Goal: Check status: Check status

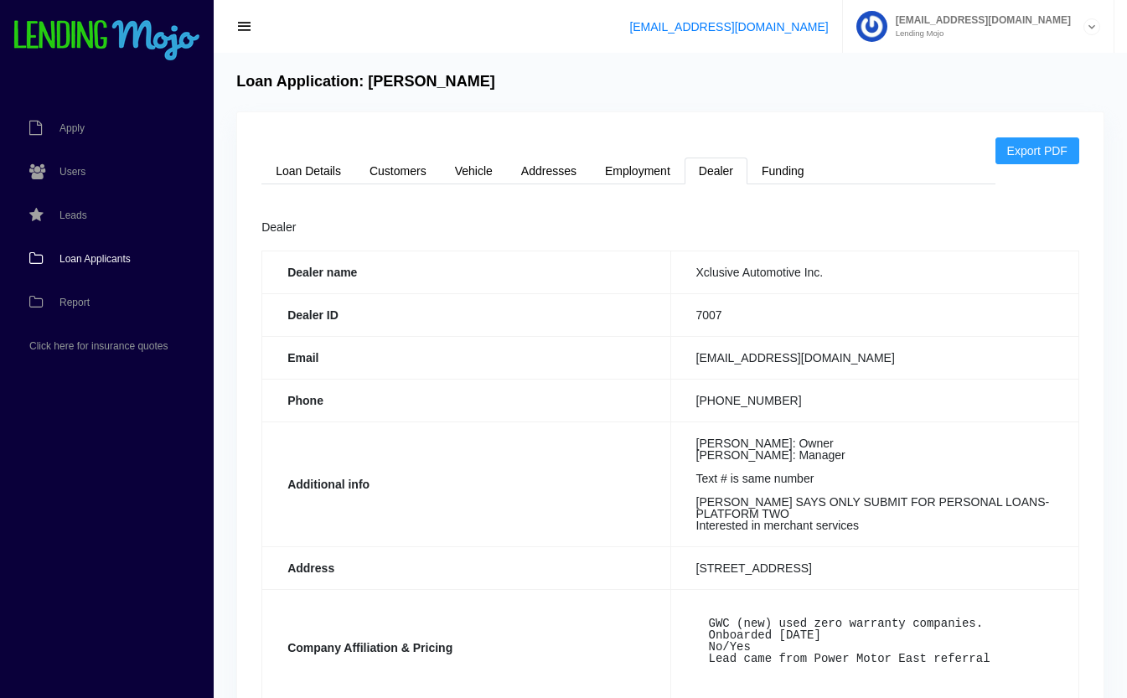
click at [95, 255] on span "Loan Applicants" at bounding box center [95, 259] width 71 height 10
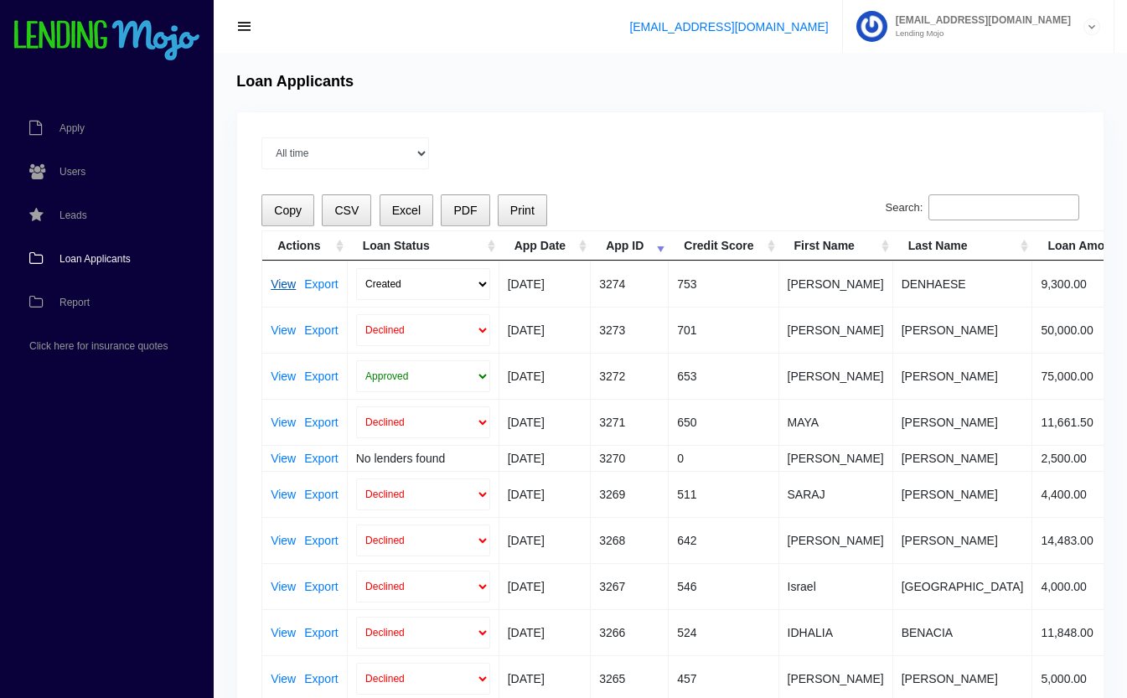
click at [283, 284] on link "View" at bounding box center [283, 284] width 25 height 12
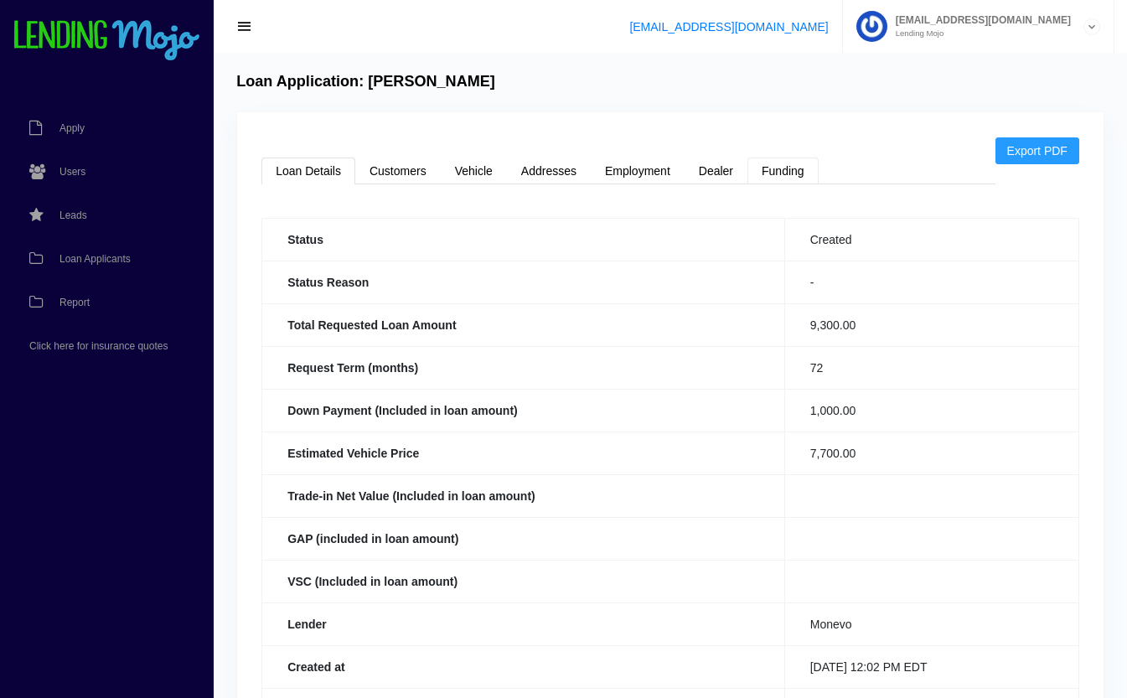
click at [780, 168] on link "Funding" at bounding box center [783, 171] width 71 height 27
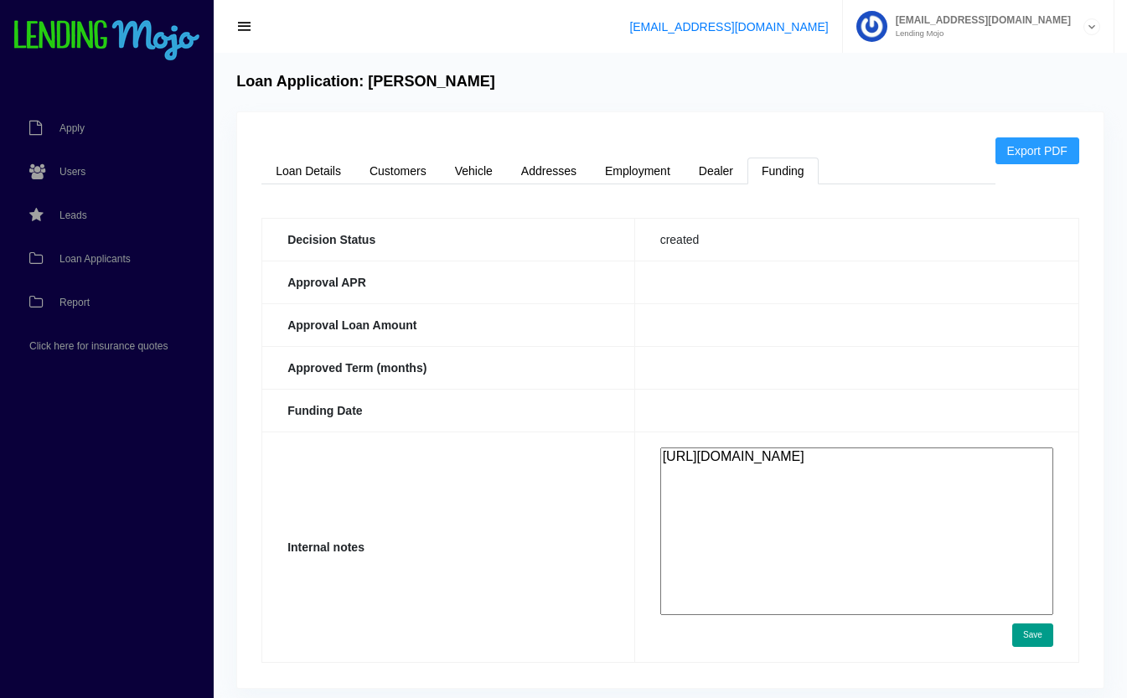
drag, startPoint x: 781, startPoint y: 481, endPoint x: 547, endPoint y: 359, distance: 264.7
click at [547, 359] on tbody "Decision Status created Approval APR Approval Loan Amount Approved Term (months…" at bounding box center [670, 440] width 817 height 444
click at [832, 525] on textarea "https://app.monevo.us/result/630dfdfa421908be0d5ed7331457108d" at bounding box center [857, 532] width 393 height 168
click at [417, 164] on link "Customers" at bounding box center [398, 171] width 86 height 27
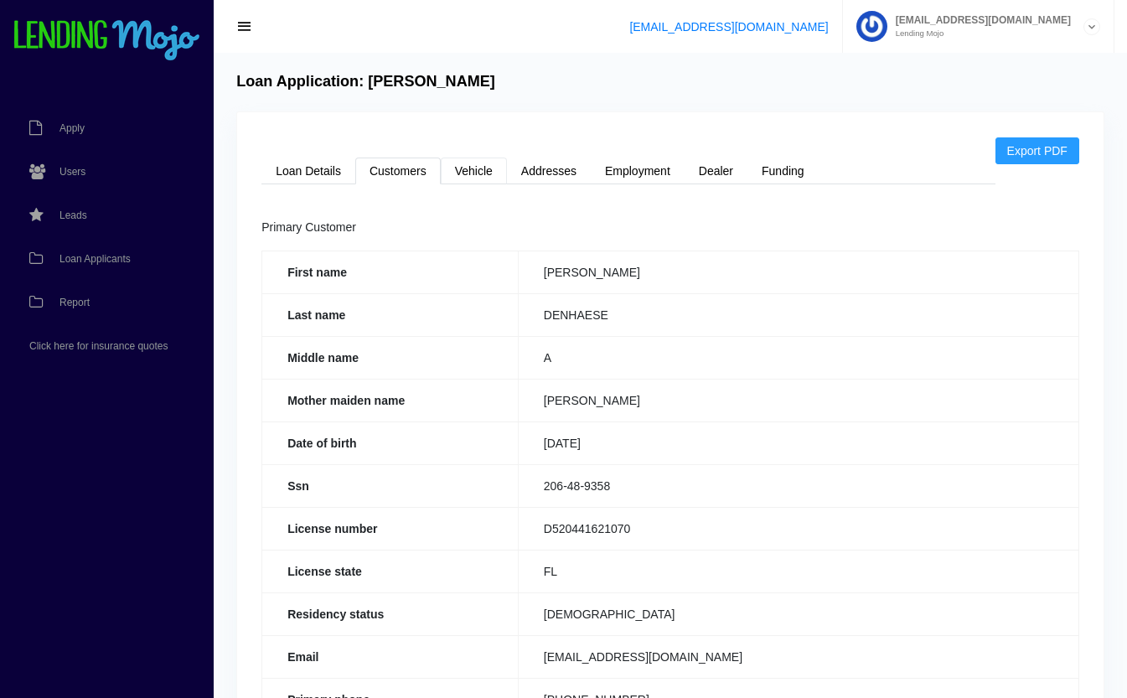
click at [485, 171] on link "Vehicle" at bounding box center [474, 171] width 66 height 27
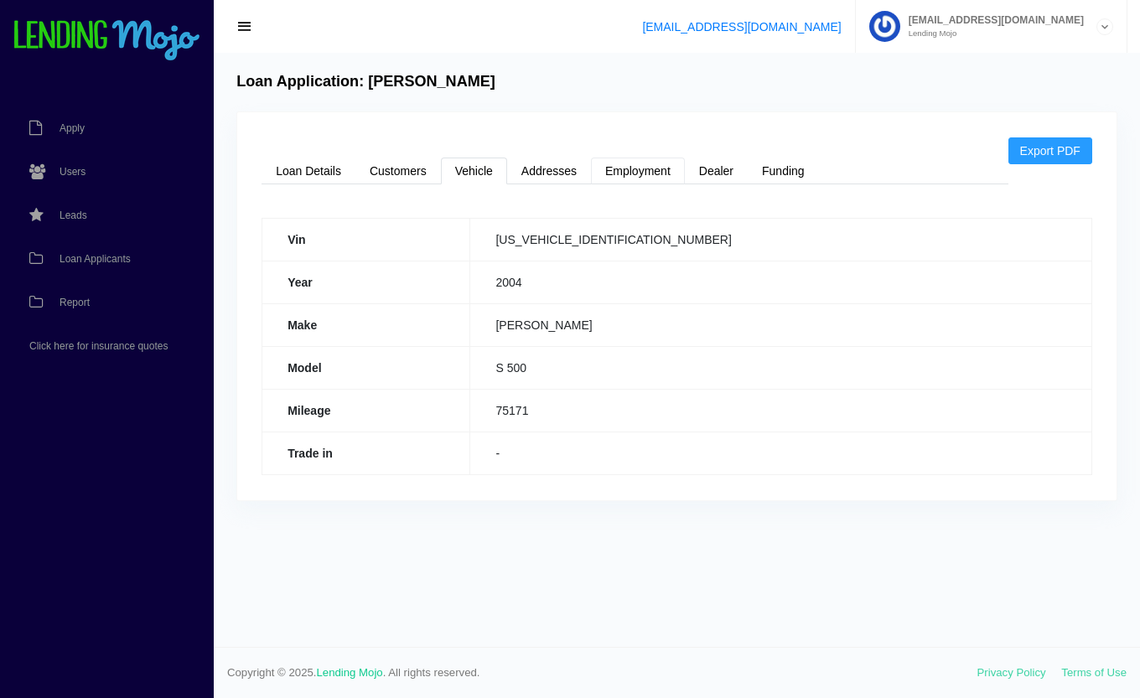
click at [650, 172] on link "Employment" at bounding box center [638, 171] width 94 height 27
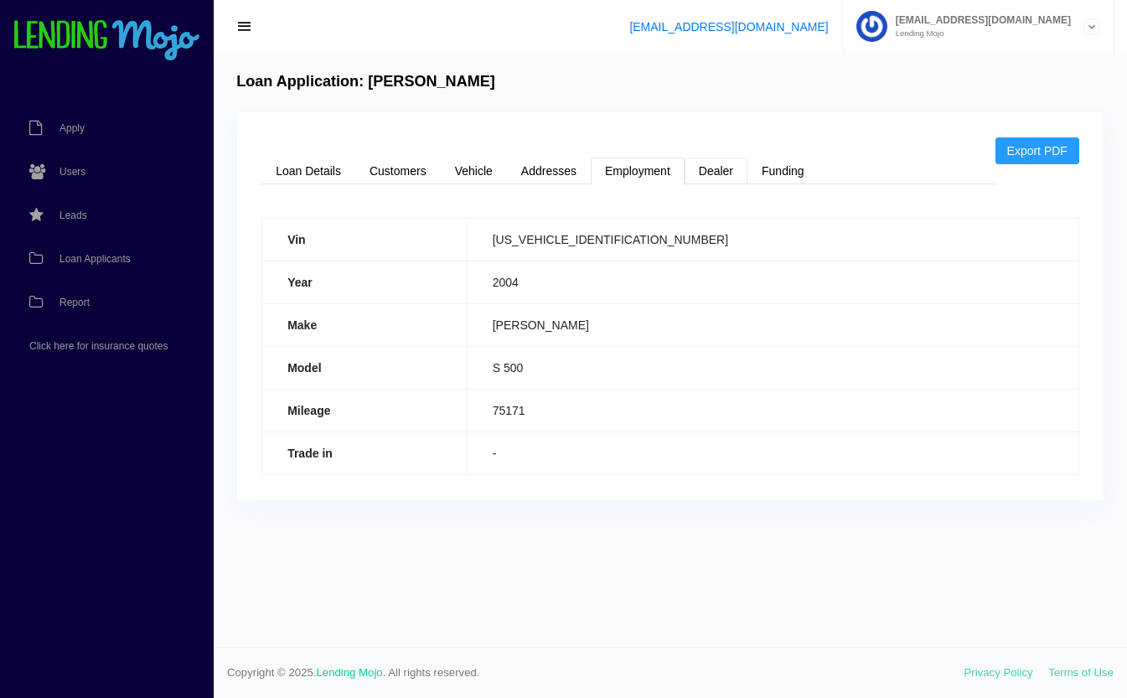
click at [731, 179] on link "Dealer" at bounding box center [716, 171] width 63 height 27
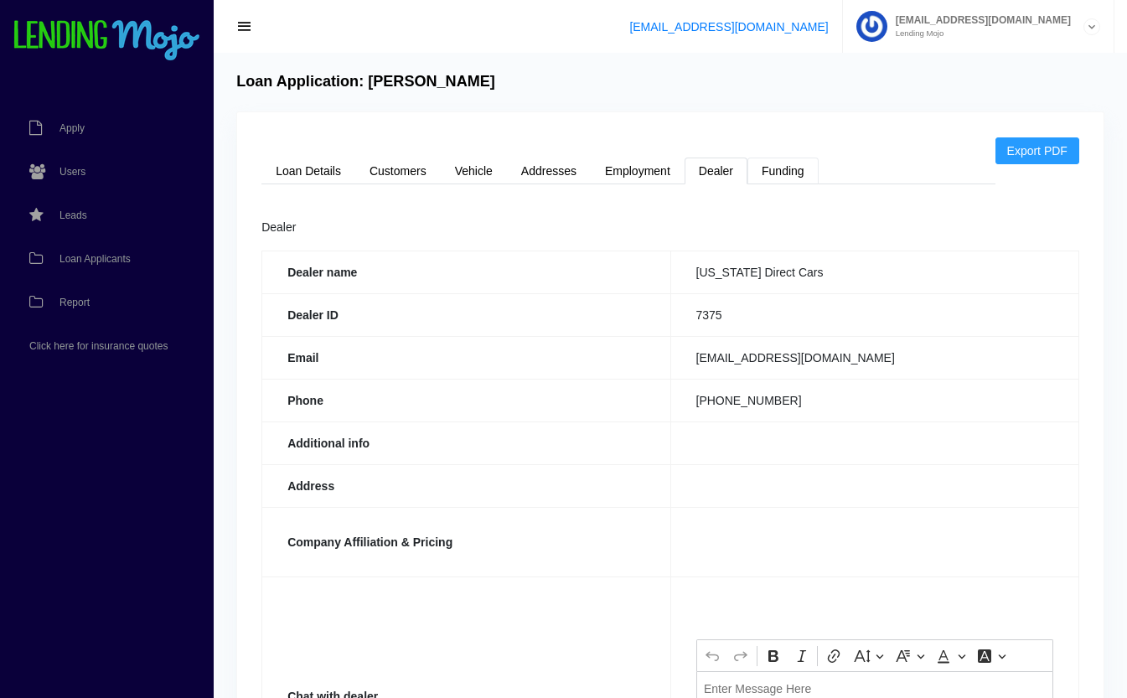
click at [797, 176] on link "Funding" at bounding box center [783, 171] width 71 height 27
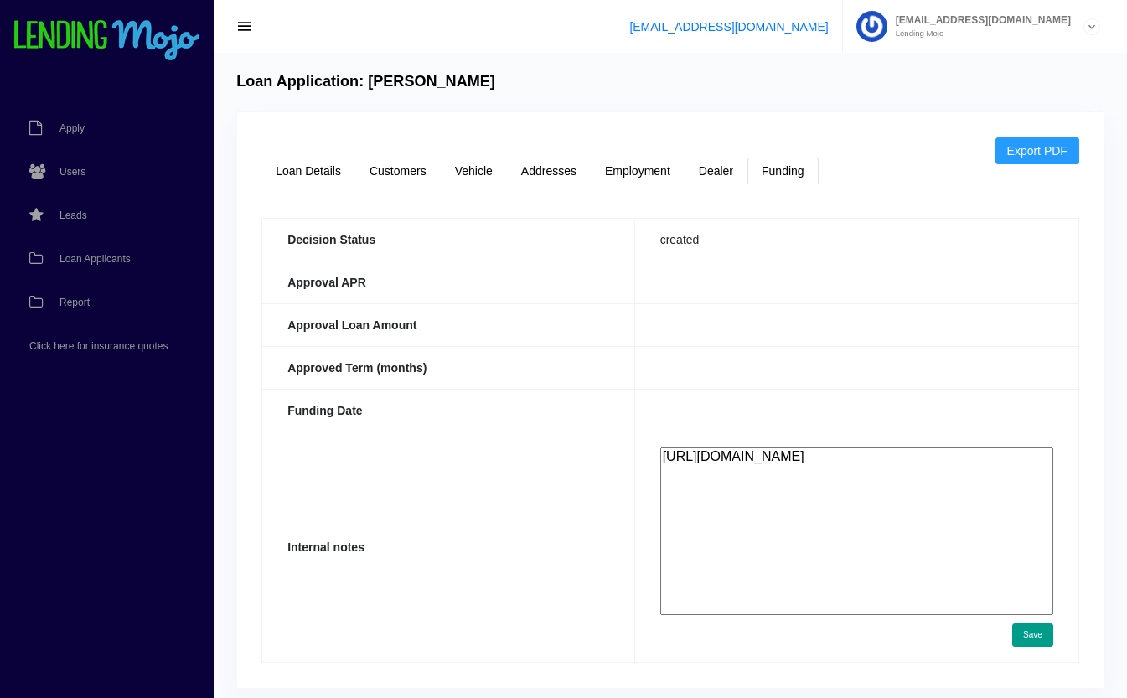
drag, startPoint x: 765, startPoint y: 480, endPoint x: 609, endPoint y: 402, distance: 175.1
click at [609, 402] on tbody "Decision Status created Approval APR Approval Loan Amount Approved Term (months…" at bounding box center [670, 440] width 817 height 444
click at [76, 262] on span "Loan Applicants" at bounding box center [95, 259] width 71 height 10
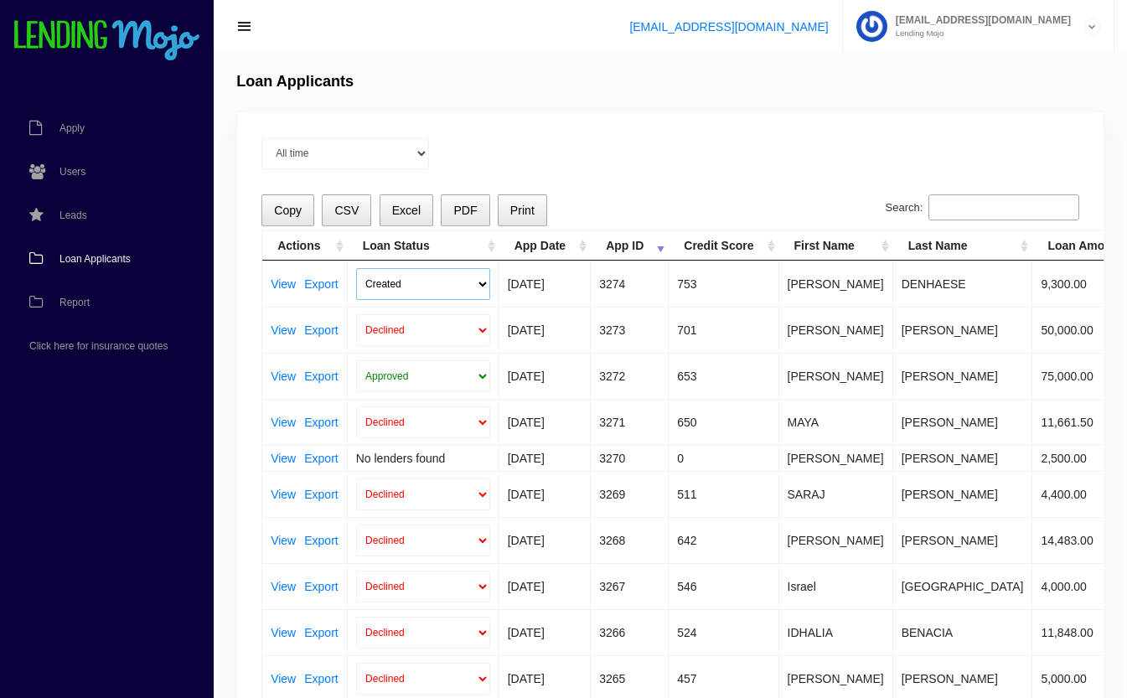
click at [407, 281] on select "Created Submitted" at bounding box center [423, 284] width 134 height 32
select select "submitted"
click at [356, 268] on select "Created Submitted" at bounding box center [423, 284] width 134 height 32
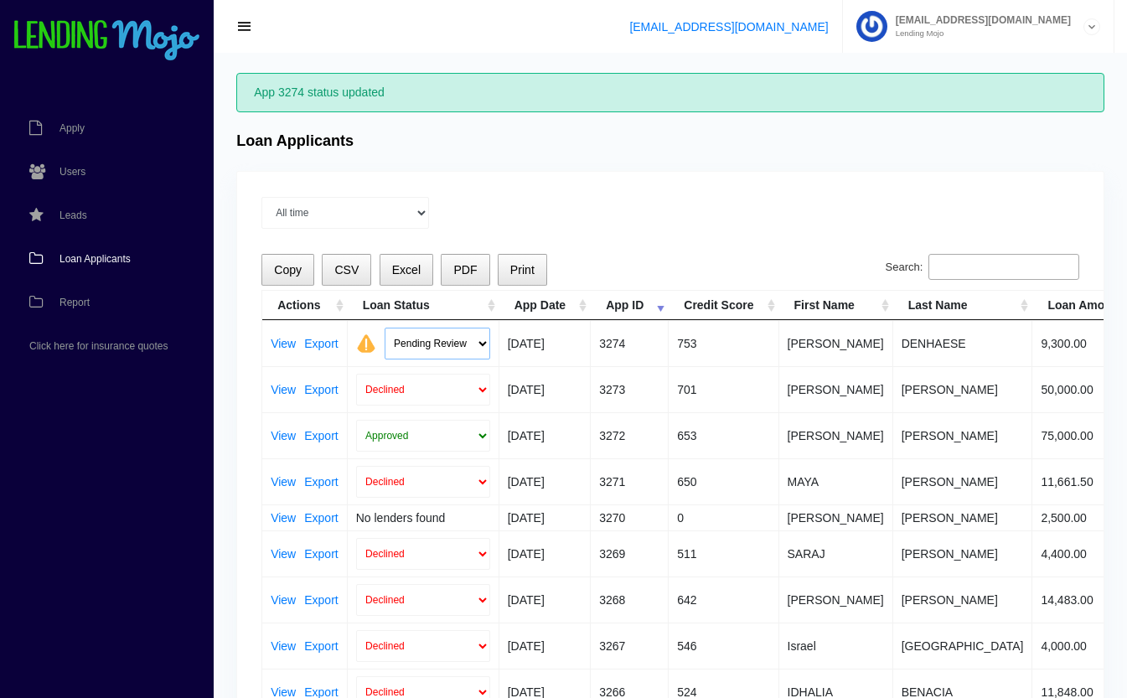
click at [426, 339] on select "Pending Review Approve Decline Unqualified" at bounding box center [438, 344] width 106 height 32
select select "approved"
click at [385, 328] on select "Pending Review Approve Decline Unqualified" at bounding box center [438, 344] width 106 height 32
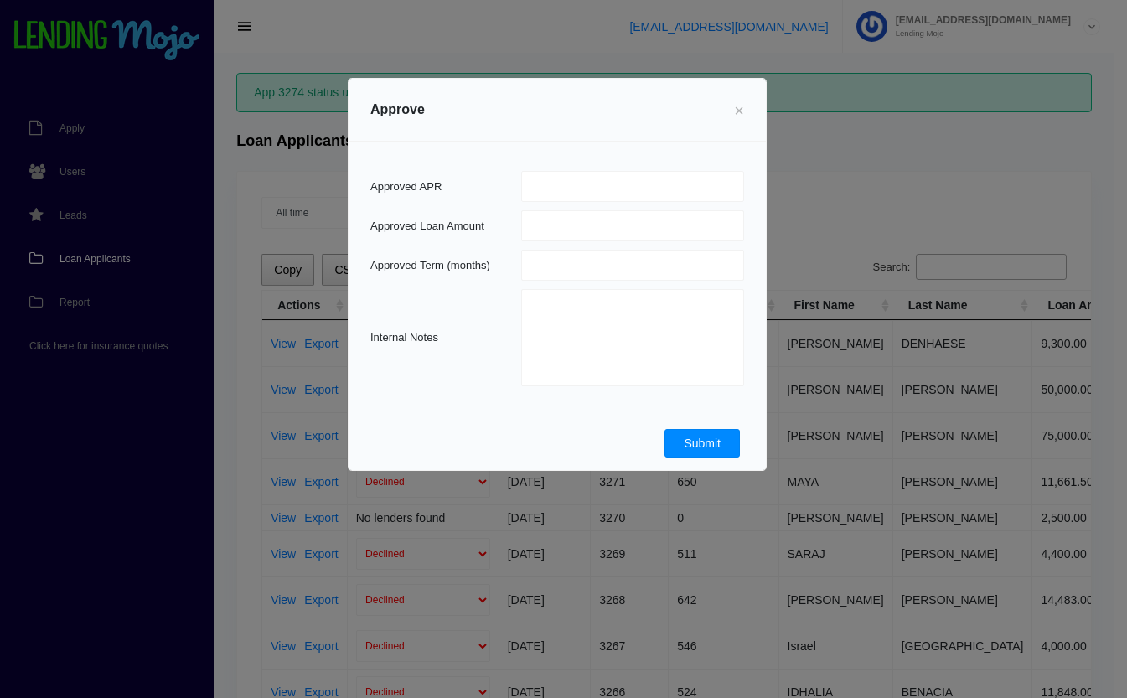
click at [710, 440] on button "Submit" at bounding box center [702, 443] width 75 height 29
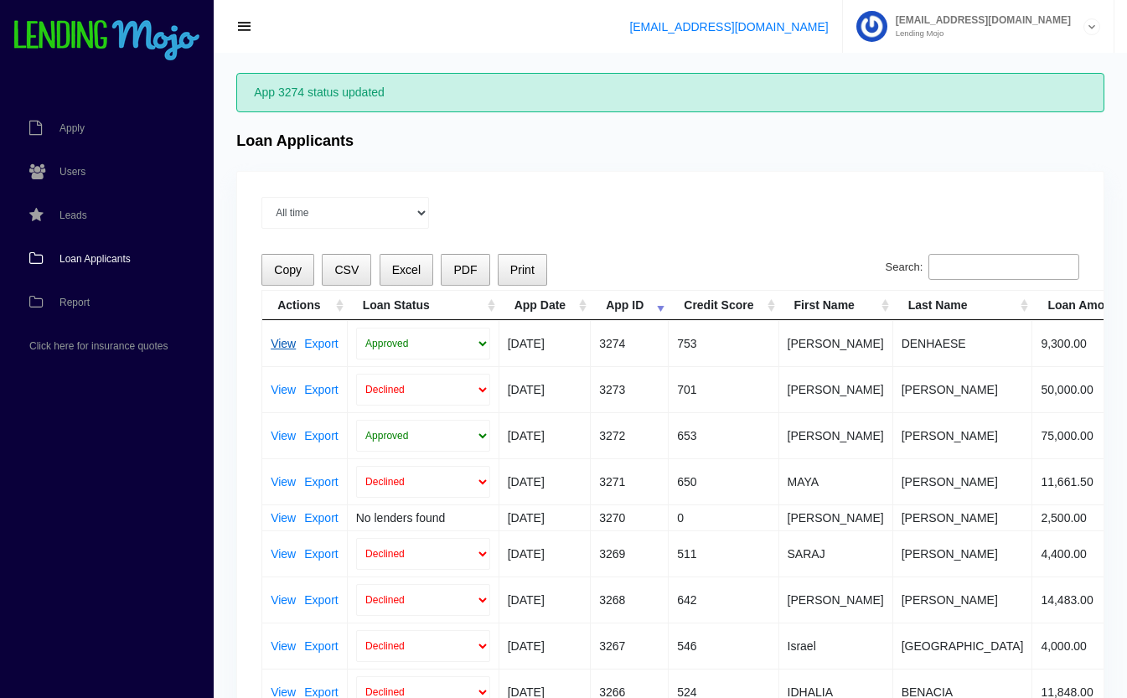
click at [282, 343] on link "View" at bounding box center [283, 344] width 25 height 12
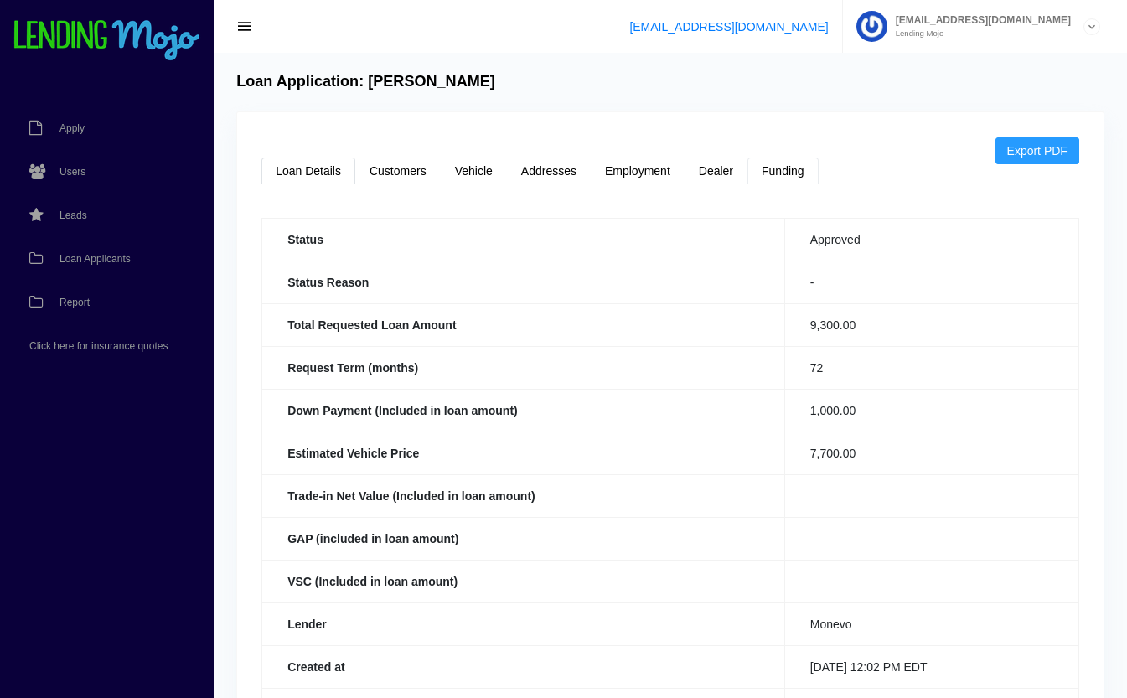
click at [791, 168] on link "Funding" at bounding box center [783, 171] width 71 height 27
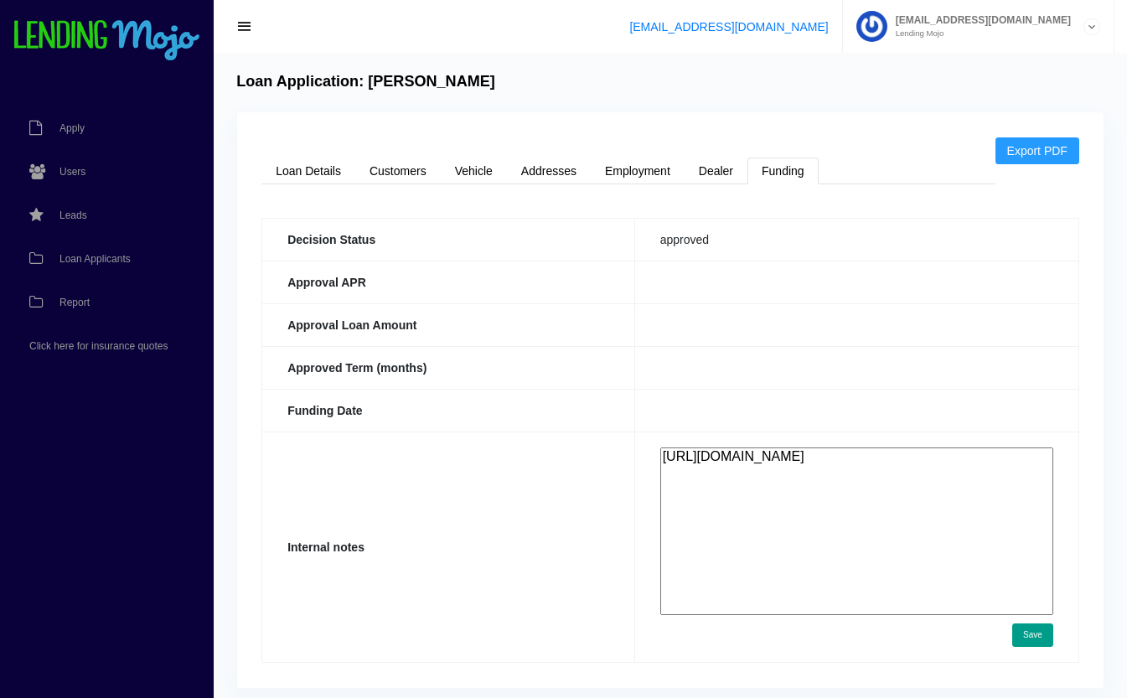
drag, startPoint x: 759, startPoint y: 489, endPoint x: 651, endPoint y: 419, distance: 128.6
click at [651, 419] on tbody "Decision Status approved Approval APR Approval Loan Amount Approved Term (month…" at bounding box center [670, 440] width 817 height 444
click at [570, 387] on th "Approved Term (months)" at bounding box center [448, 367] width 373 height 43
drag, startPoint x: 782, startPoint y: 490, endPoint x: 592, endPoint y: 408, distance: 206.9
click at [592, 408] on tbody "Decision Status approved Approval APR Approval Loan Amount Approved Term (month…" at bounding box center [670, 440] width 817 height 444
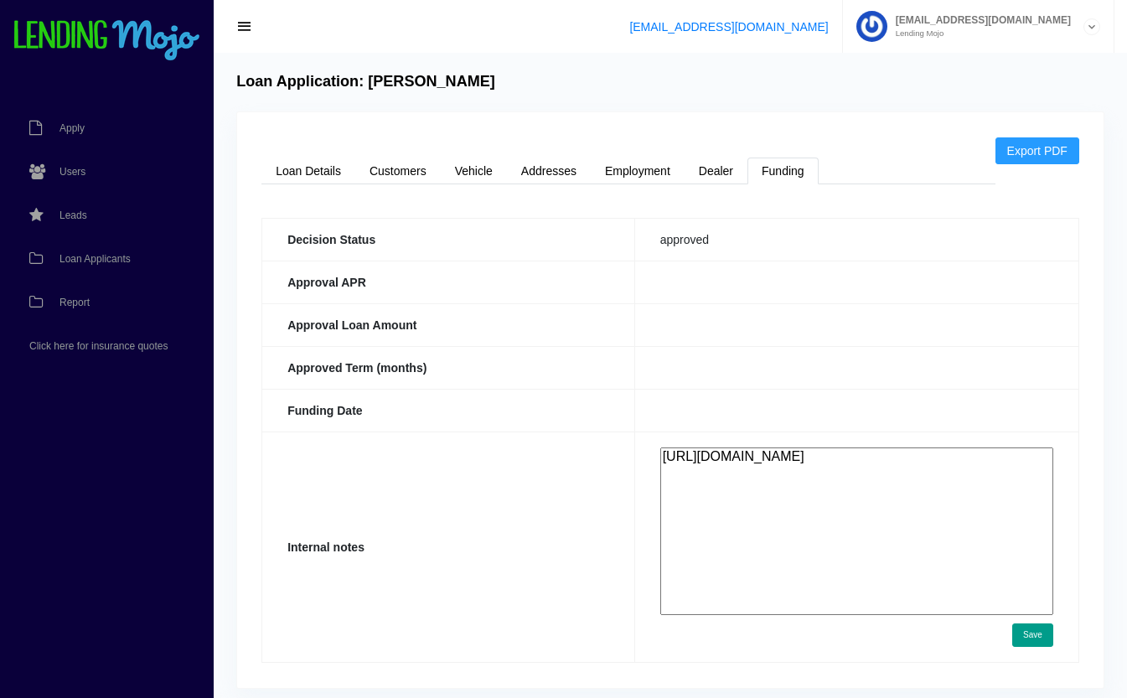
click at [510, 395] on th "Funding Date" at bounding box center [448, 410] width 373 height 43
click at [95, 264] on span "Loan Applicants" at bounding box center [95, 259] width 71 height 10
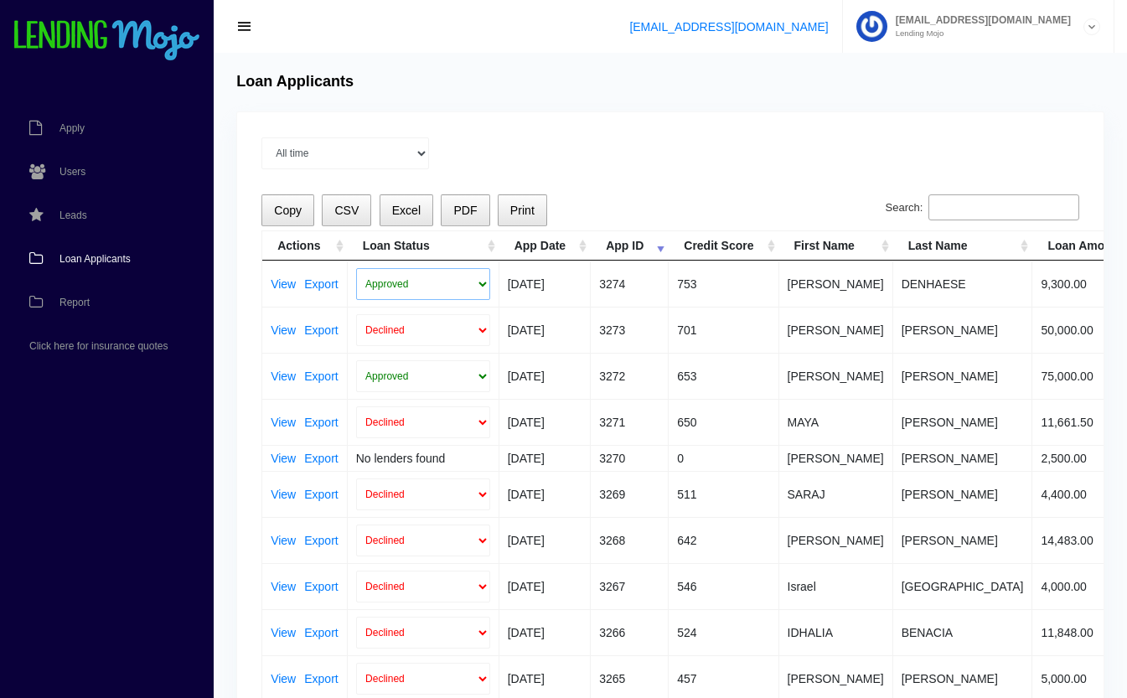
click at [402, 283] on select "Approved In Progress Funded Did not fund Declined" at bounding box center [423, 284] width 134 height 32
select select "in_progress"
click at [356, 268] on select "Approved In Progress Funded Did not fund Declined" at bounding box center [423, 284] width 134 height 32
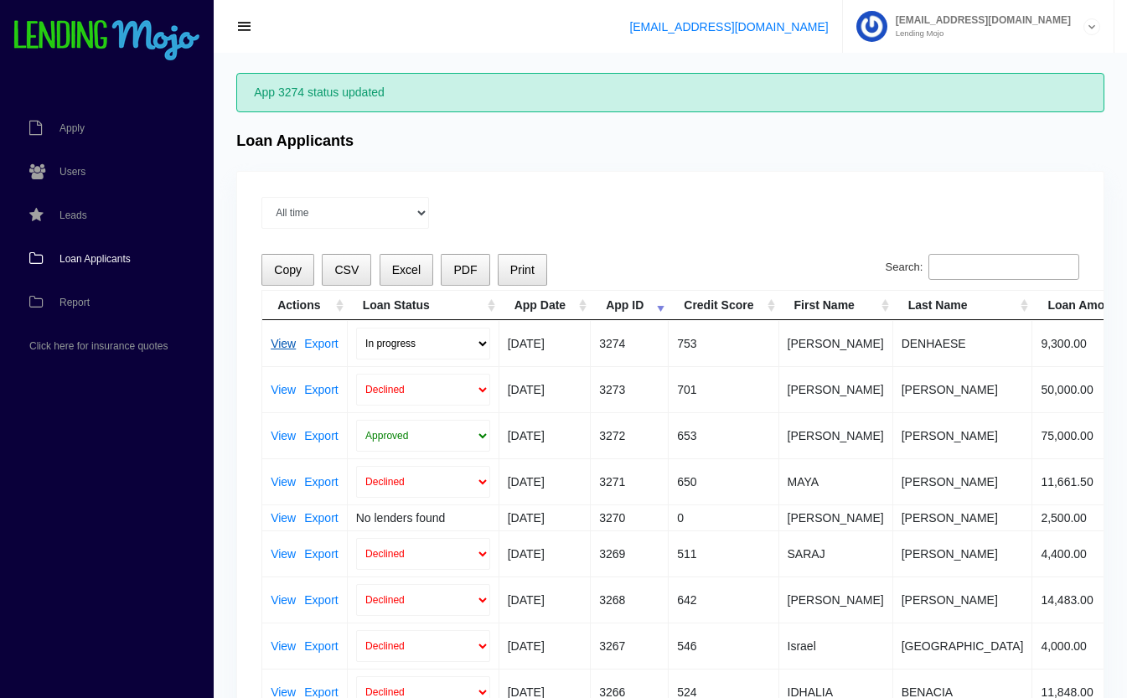
click at [283, 344] on link "View" at bounding box center [283, 344] width 25 height 12
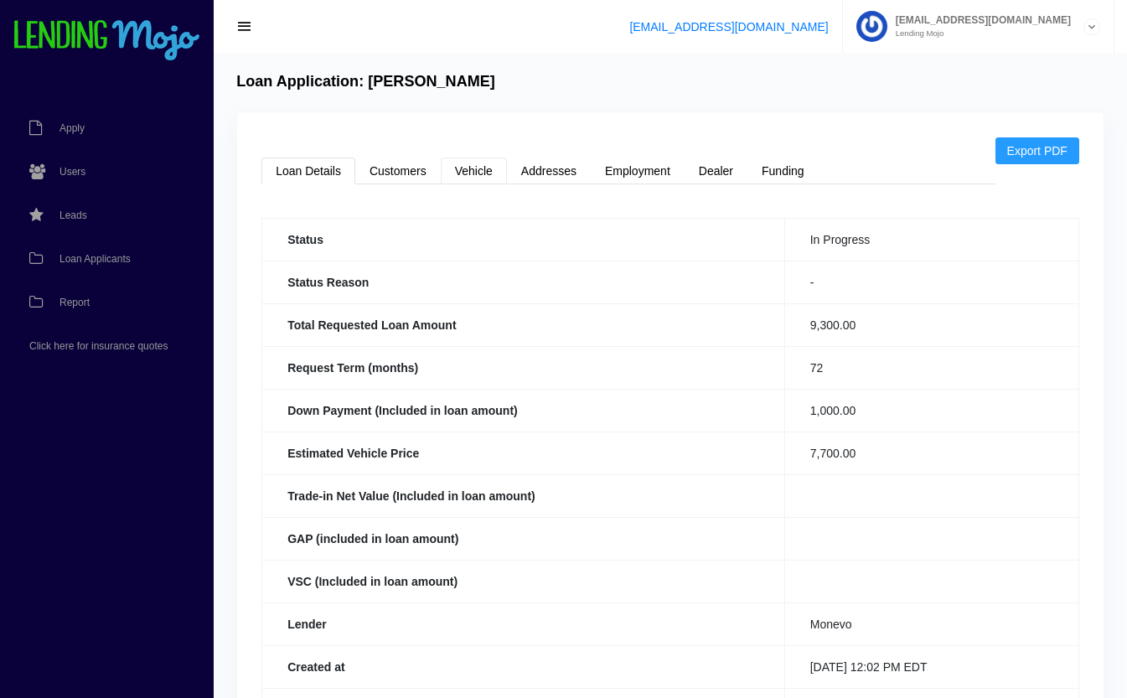
click at [459, 174] on link "Vehicle" at bounding box center [474, 171] width 66 height 27
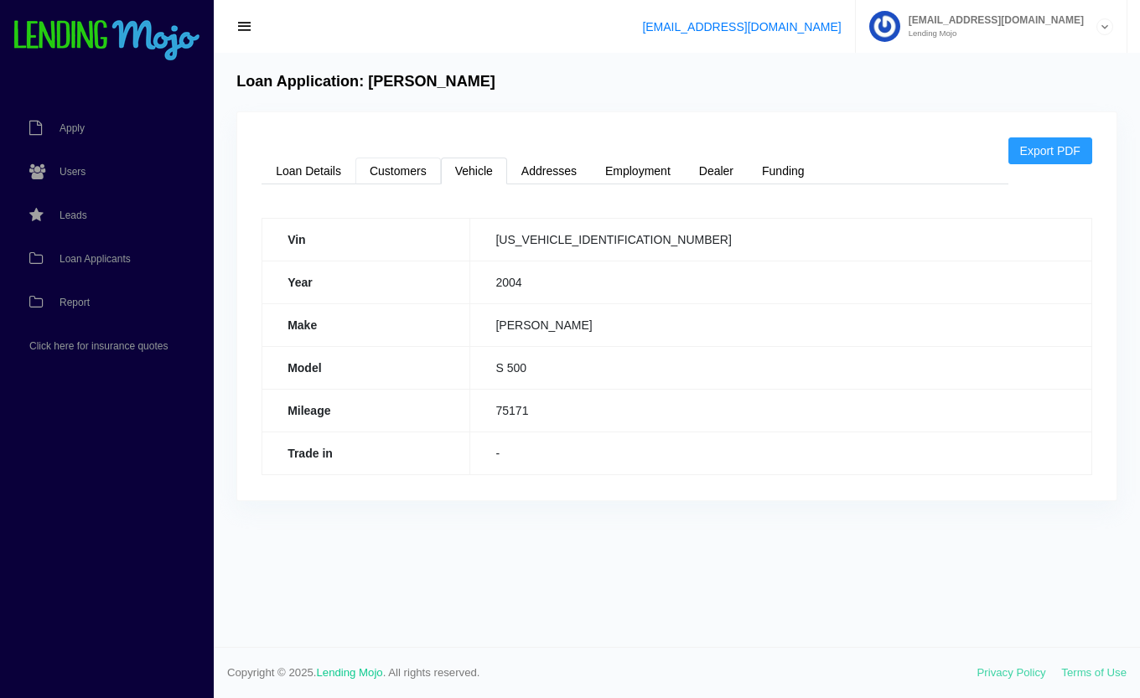
click at [397, 176] on link "Customers" at bounding box center [398, 171] width 86 height 27
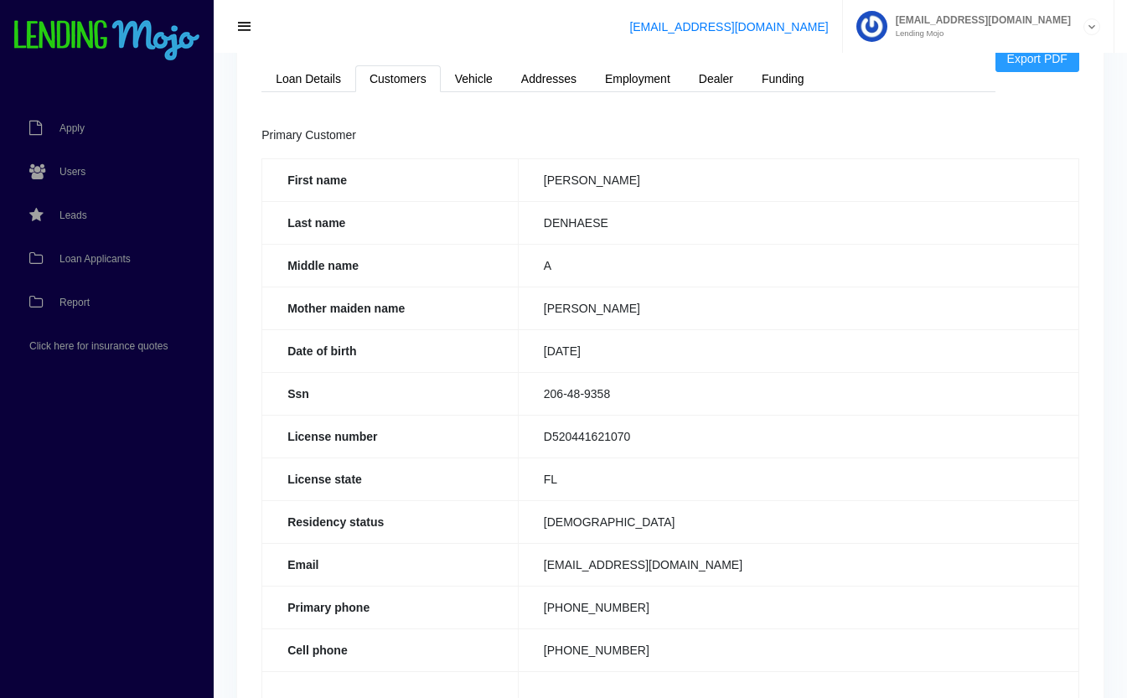
scroll to position [166, 0]
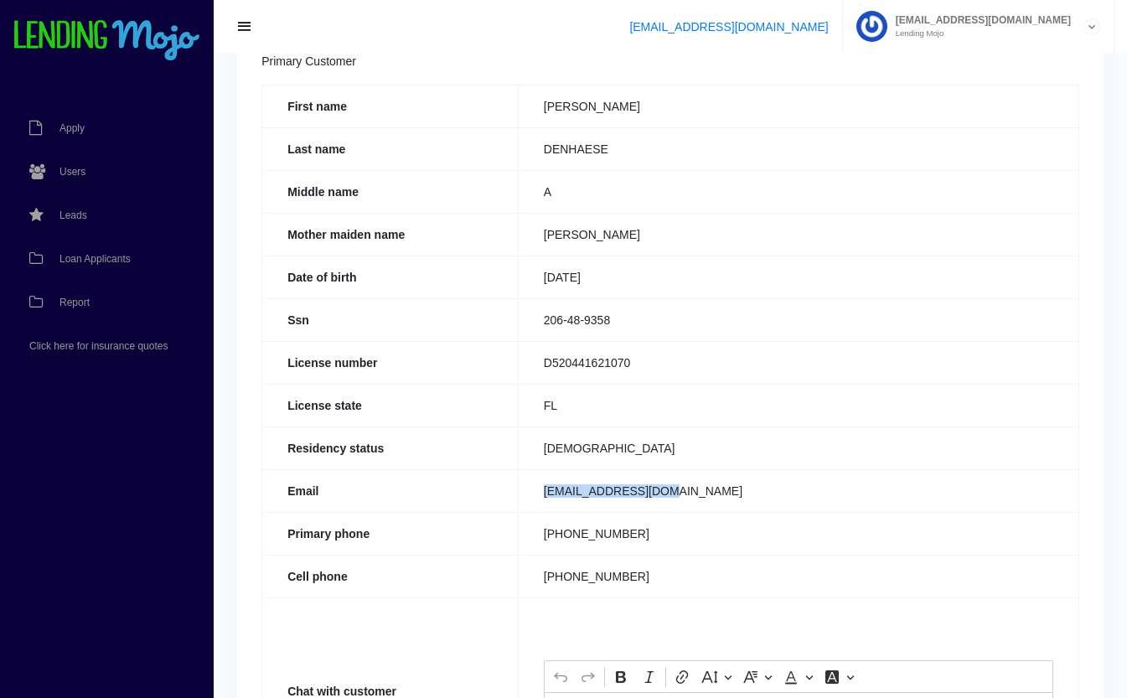
drag, startPoint x: 668, startPoint y: 488, endPoint x: 534, endPoint y: 491, distance: 134.2
click at [534, 491] on td "[EMAIL_ADDRESS][DOMAIN_NAME]" at bounding box center [798, 490] width 561 height 43
copy td "[EMAIL_ADDRESS][DOMAIN_NAME]"
click at [374, 443] on th "Residency status" at bounding box center [390, 448] width 257 height 43
click at [81, 262] on span "Loan Applicants" at bounding box center [95, 259] width 71 height 10
